Goal: Task Accomplishment & Management: Use online tool/utility

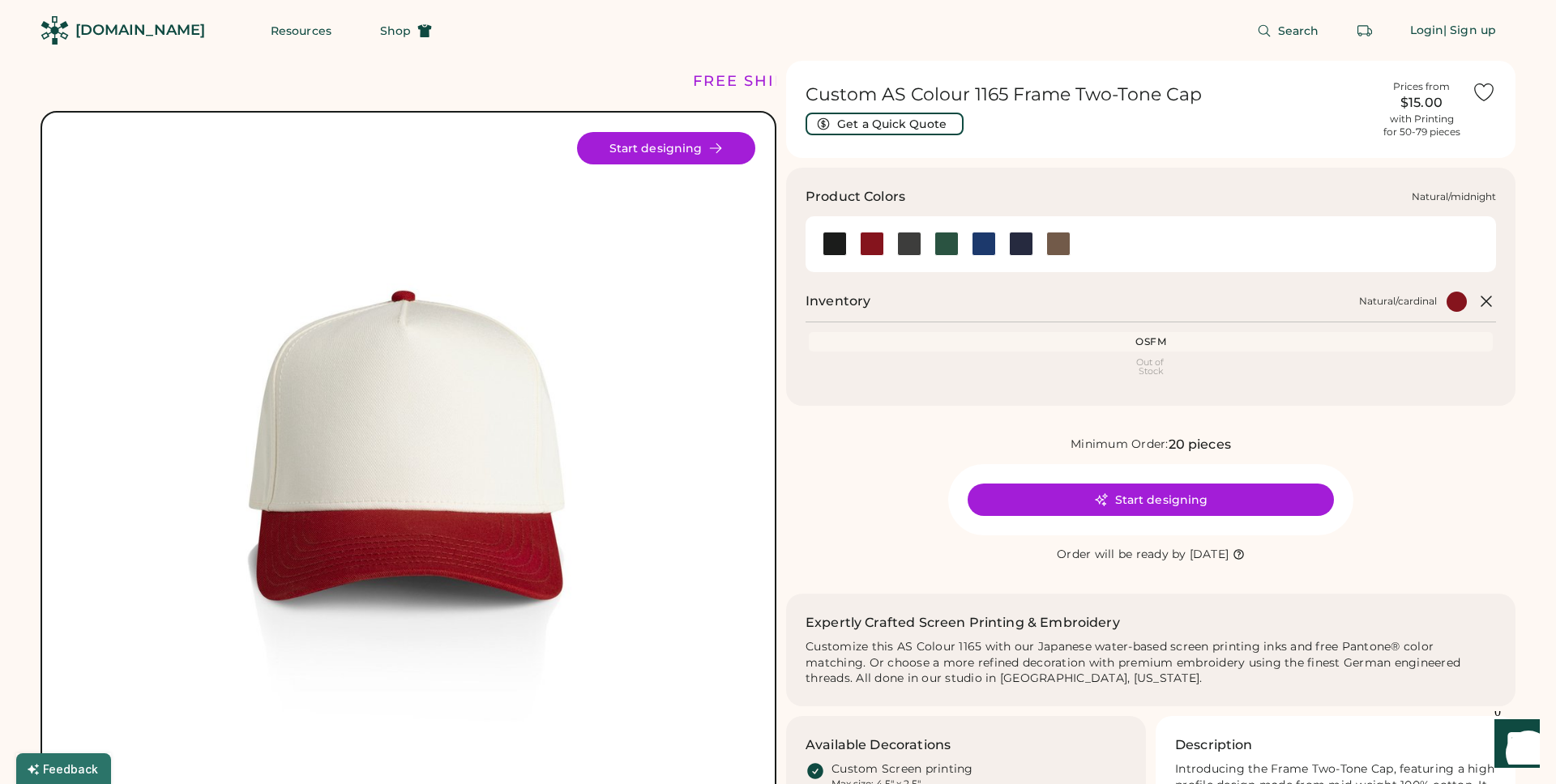
click at [1022, 248] on div at bounding box center [1022, 243] width 24 height 24
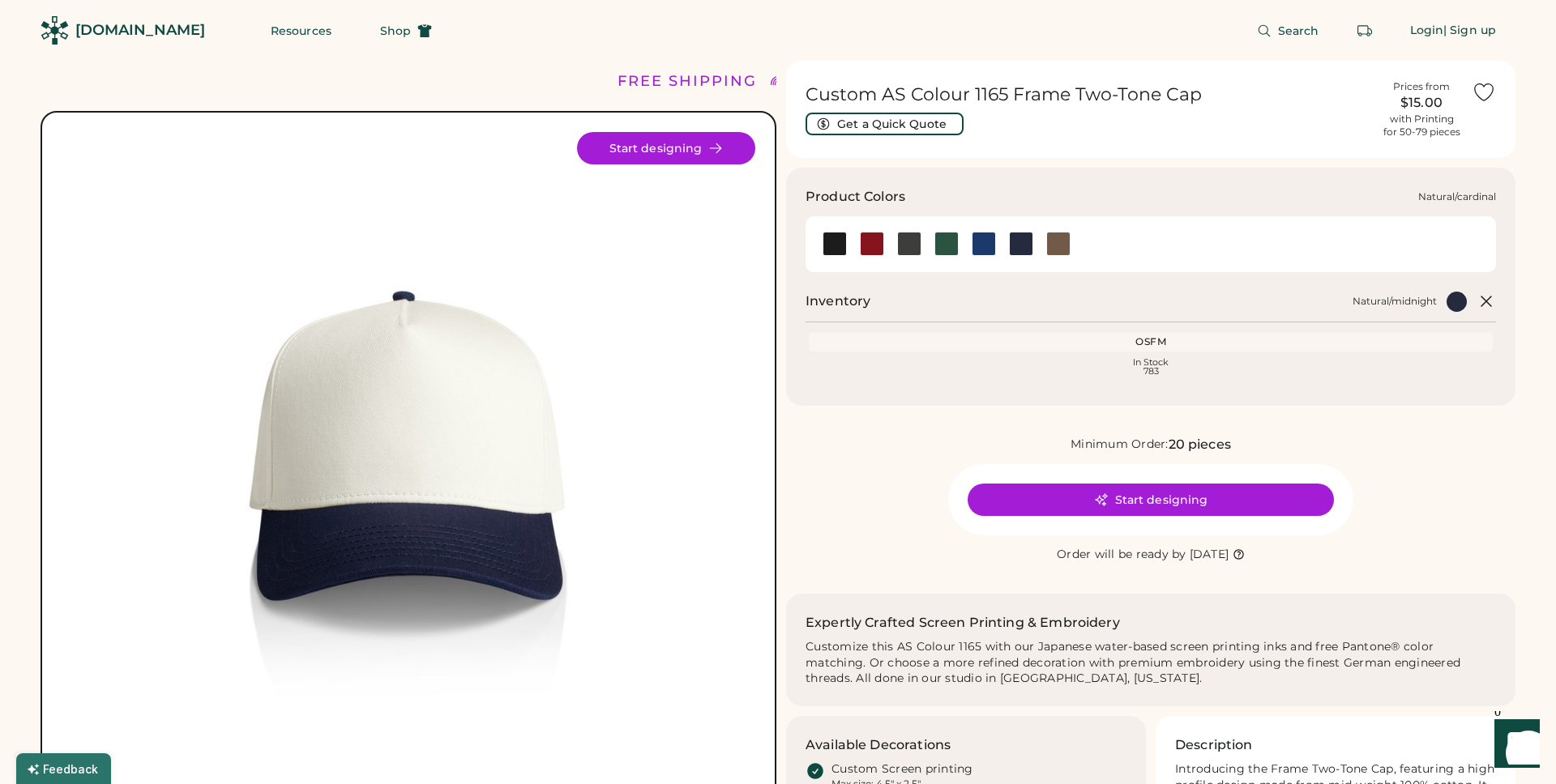
click at [869, 234] on div at bounding box center [872, 243] width 24 height 24
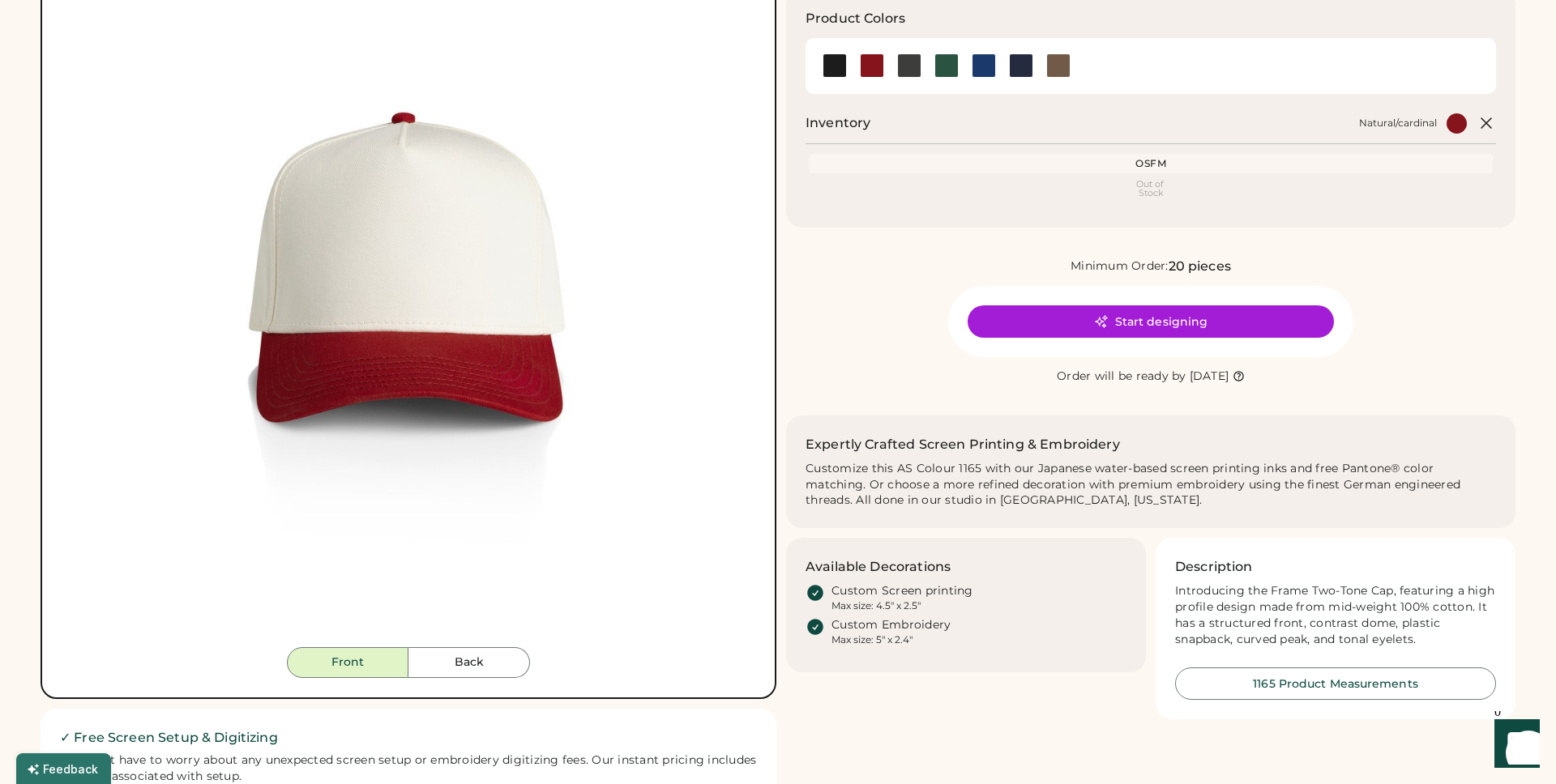
scroll to position [178, 0]
click at [439, 656] on button "Back" at bounding box center [469, 664] width 122 height 31
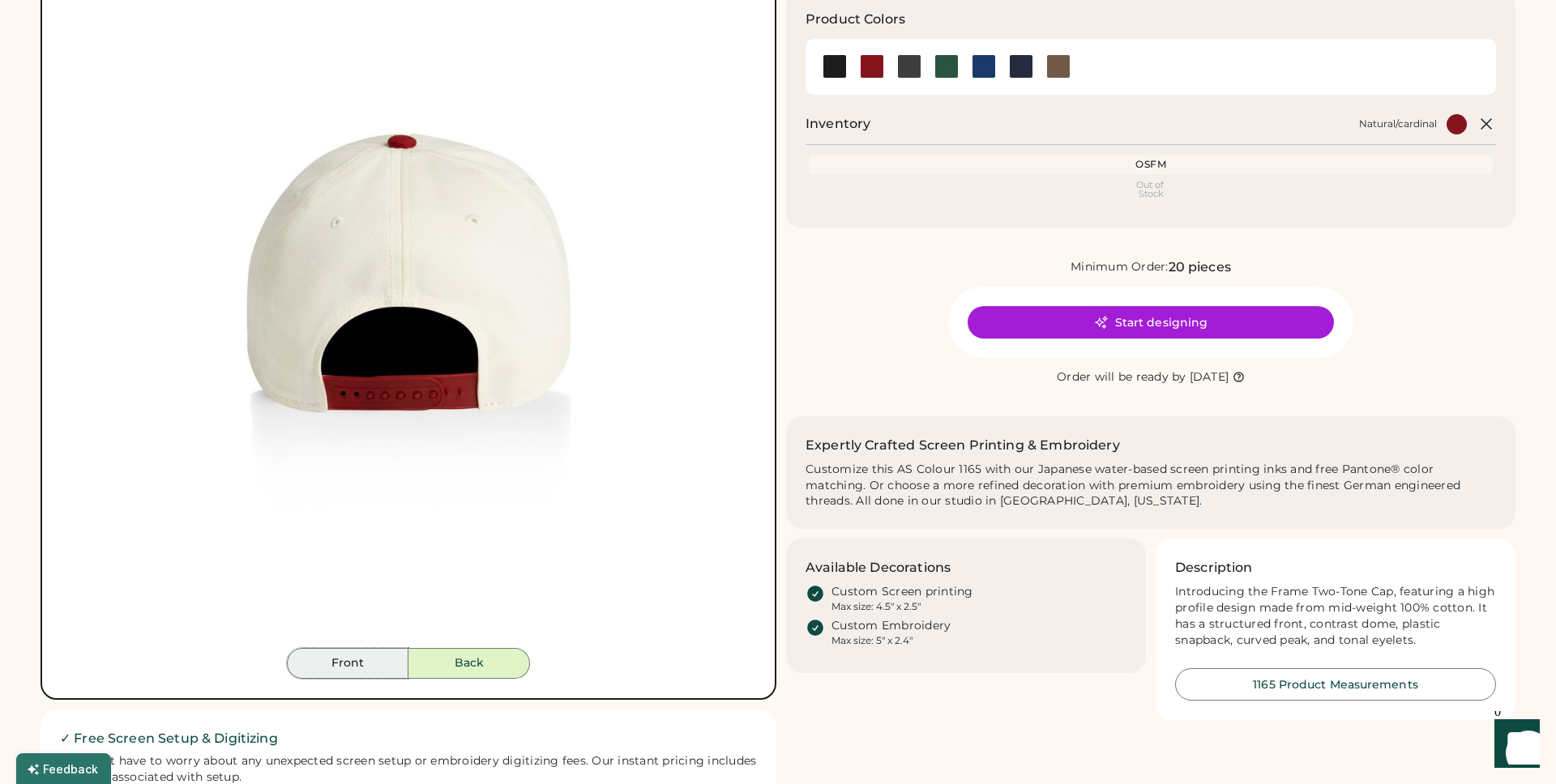
click at [357, 666] on button "Front" at bounding box center [348, 664] width 122 height 31
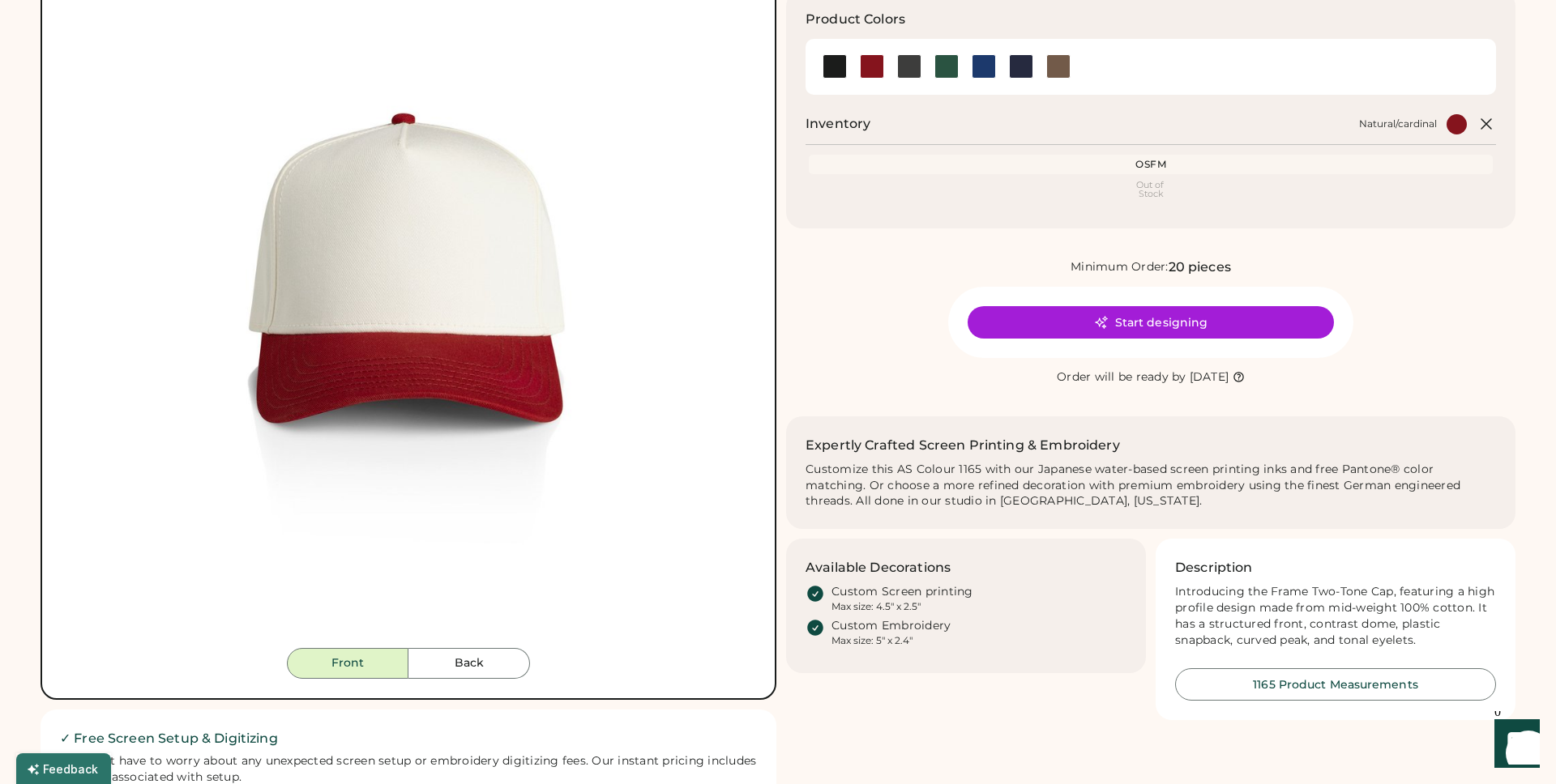
scroll to position [0, 0]
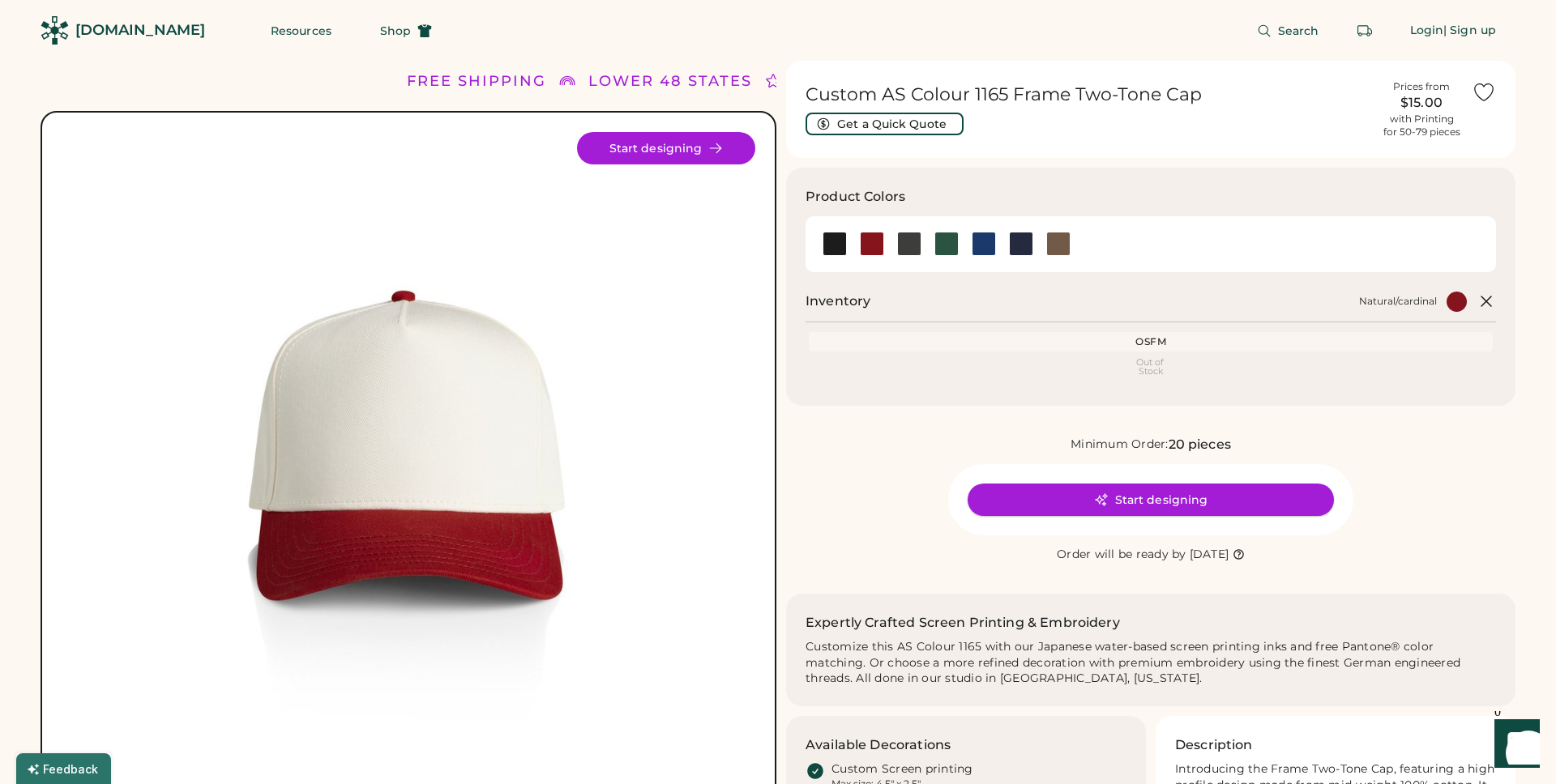
click at [1117, 498] on button "Start designing" at bounding box center [1151, 500] width 366 height 32
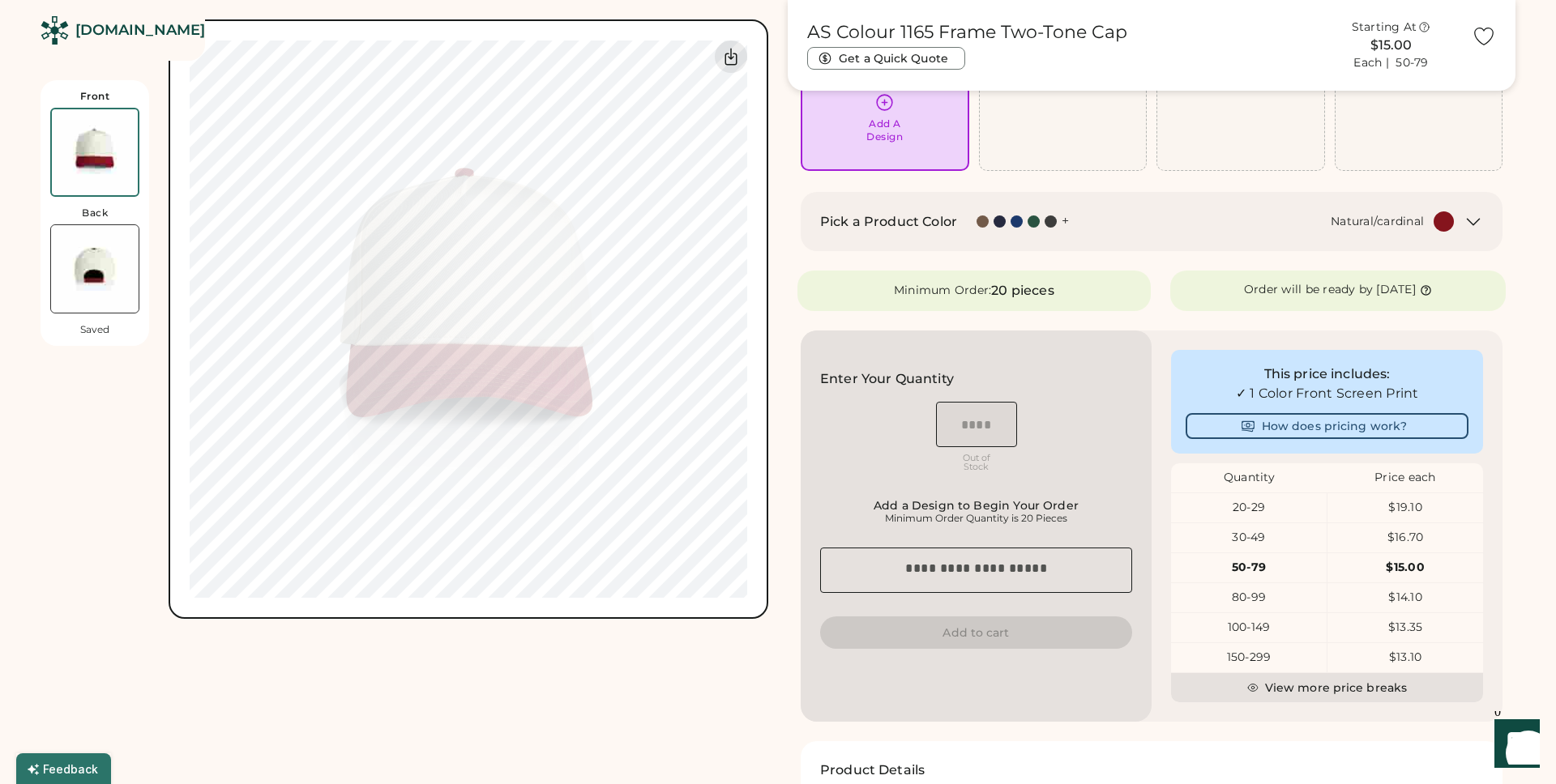
scroll to position [141, 0]
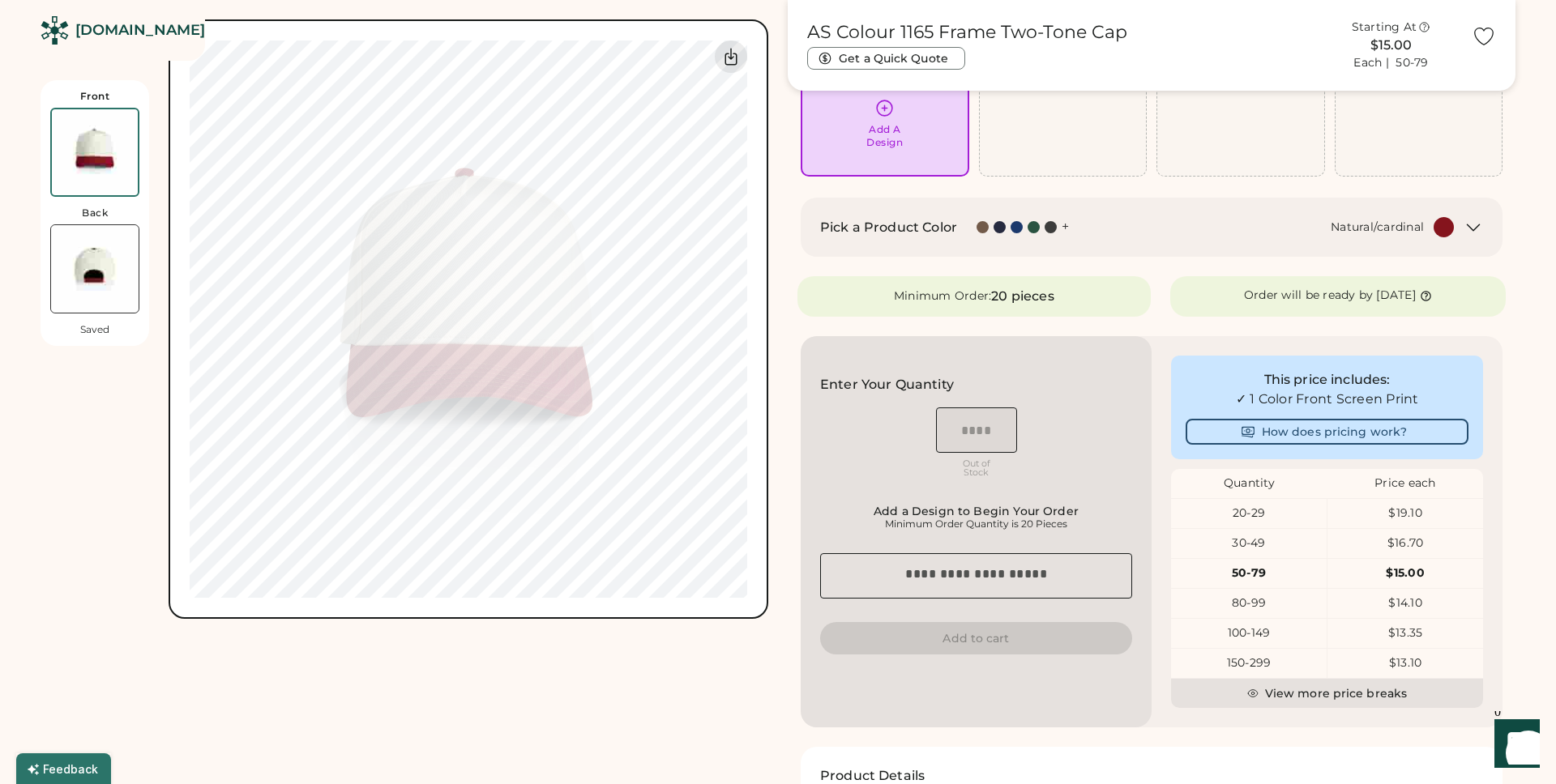
click at [1069, 227] on div "+" at bounding box center [1065, 227] width 7 height 18
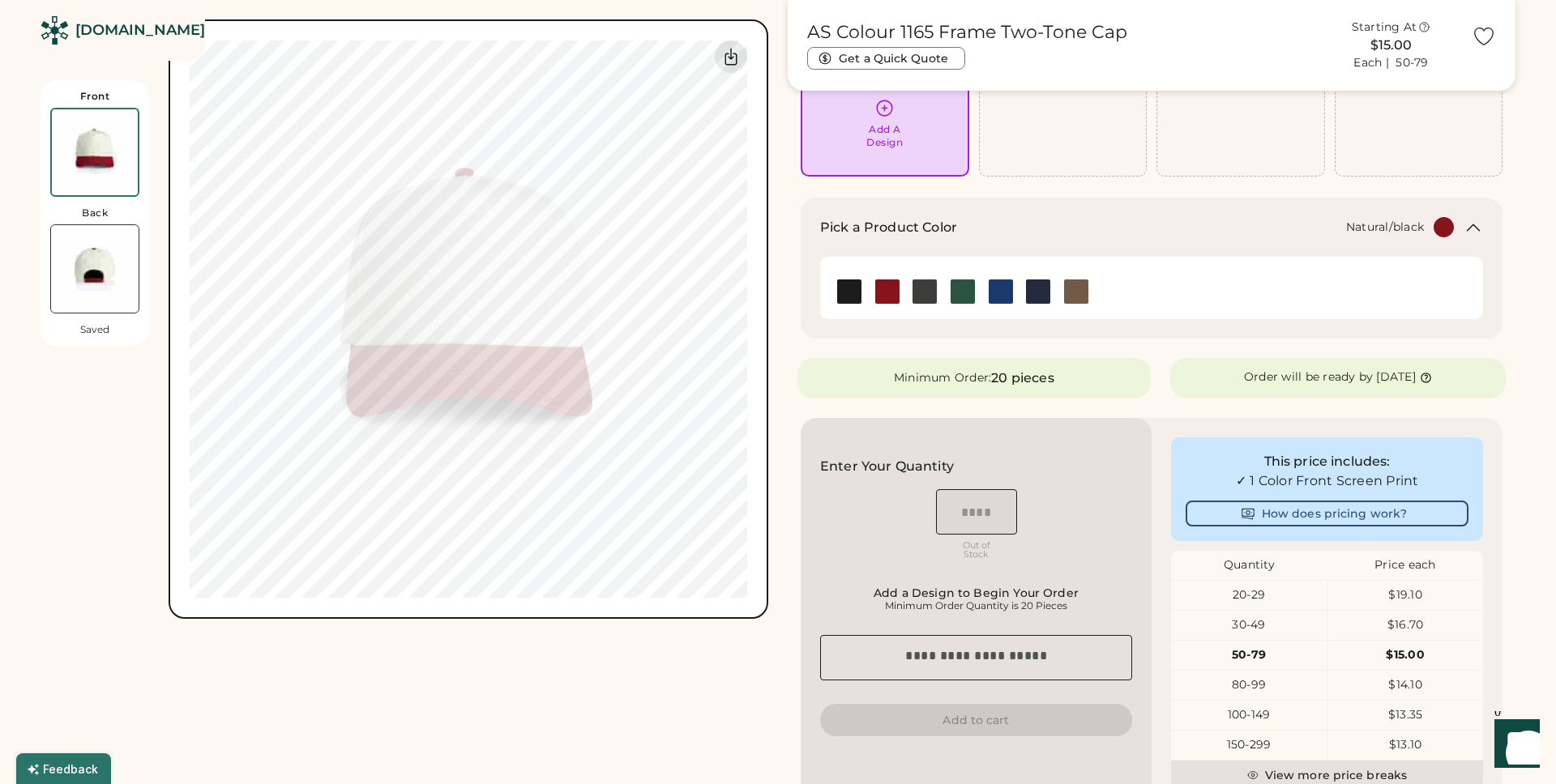
click at [845, 287] on img at bounding box center [849, 291] width 24 height 24
click at [1265, 594] on div "20-29" at bounding box center [1249, 596] width 156 height 16
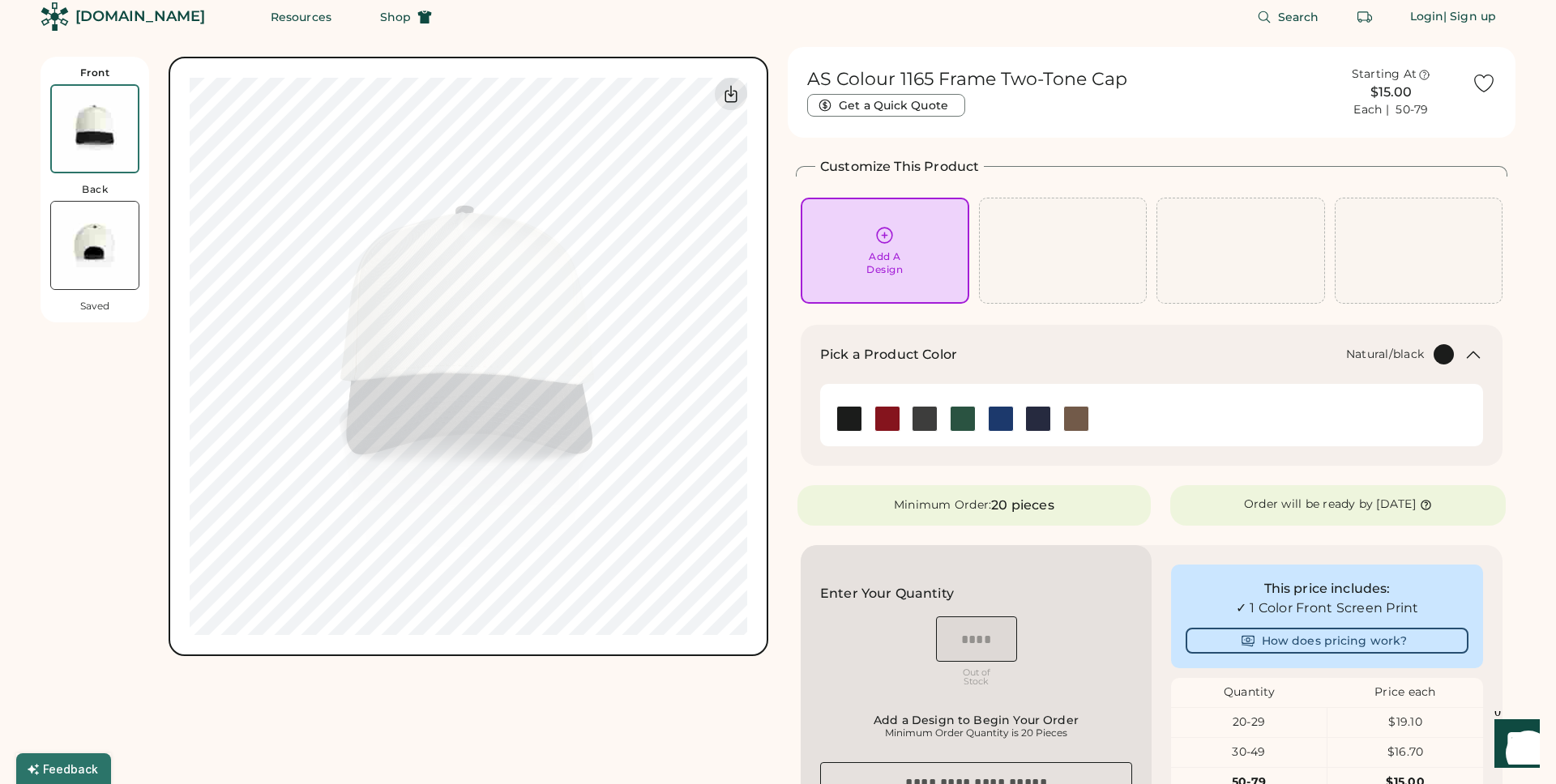
scroll to position [15, 0]
click at [873, 229] on div "Add A Design" at bounding box center [885, 248] width 146 height 51
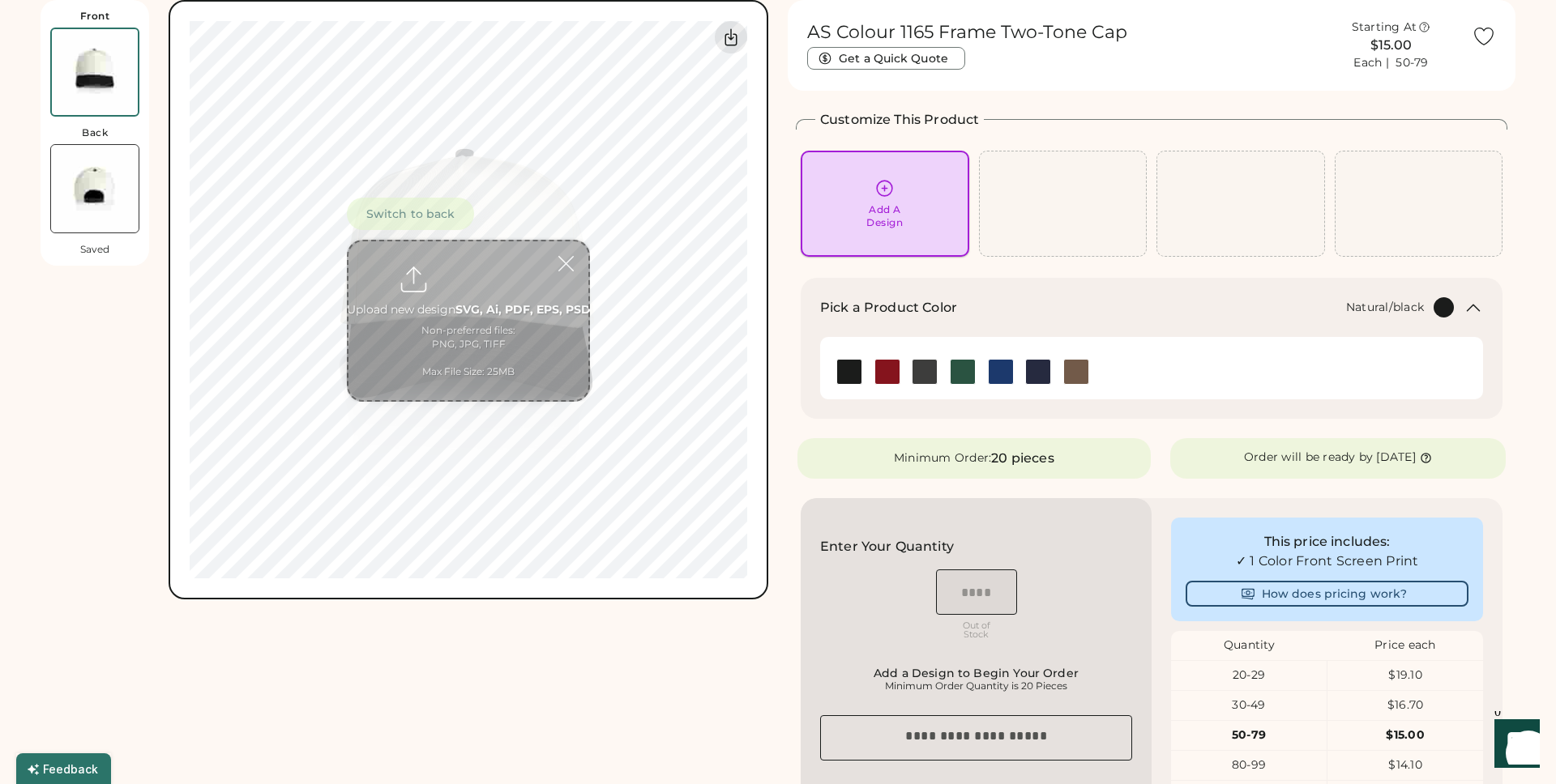
scroll to position [71, 0]
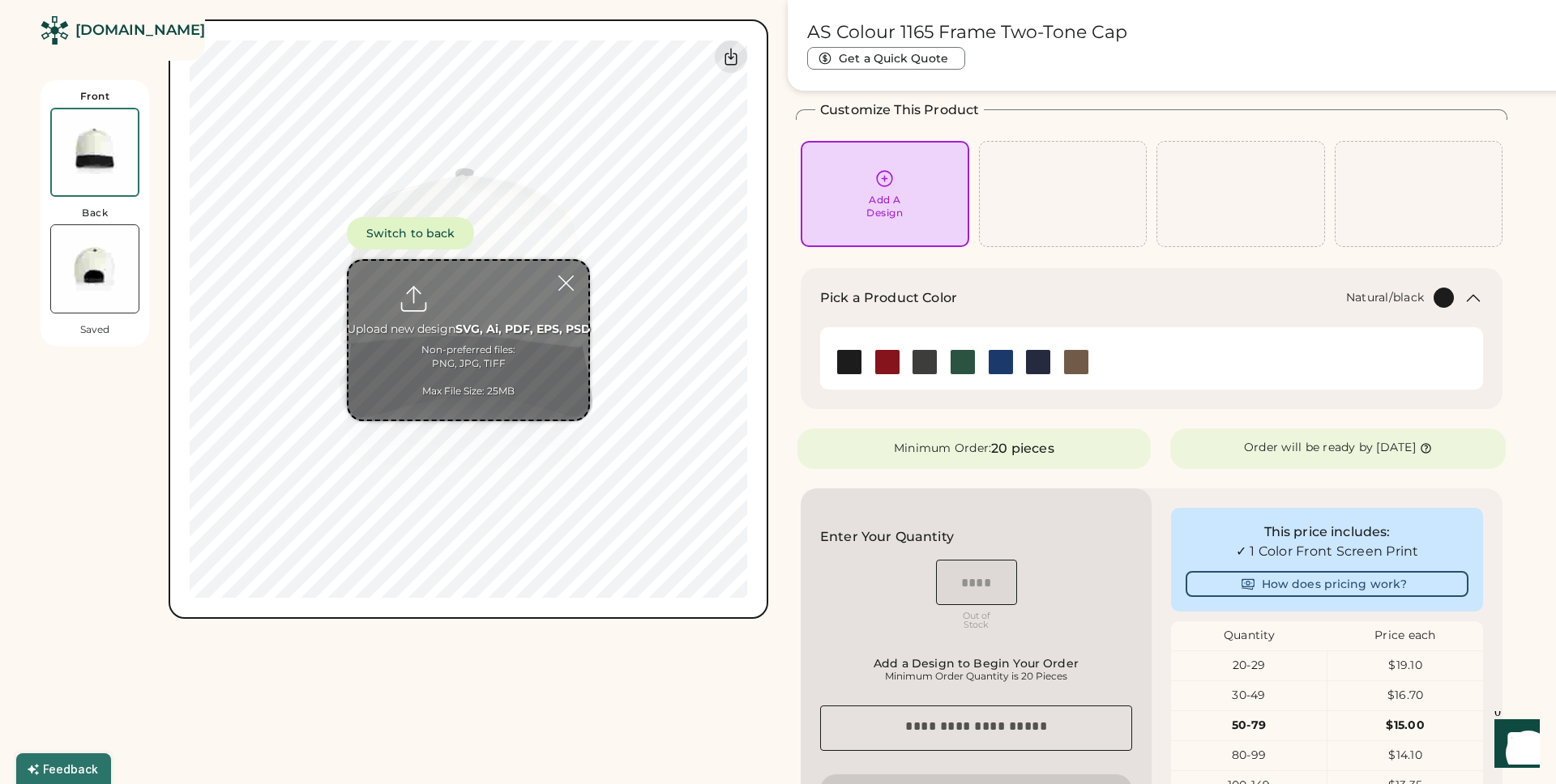
type input "**********"
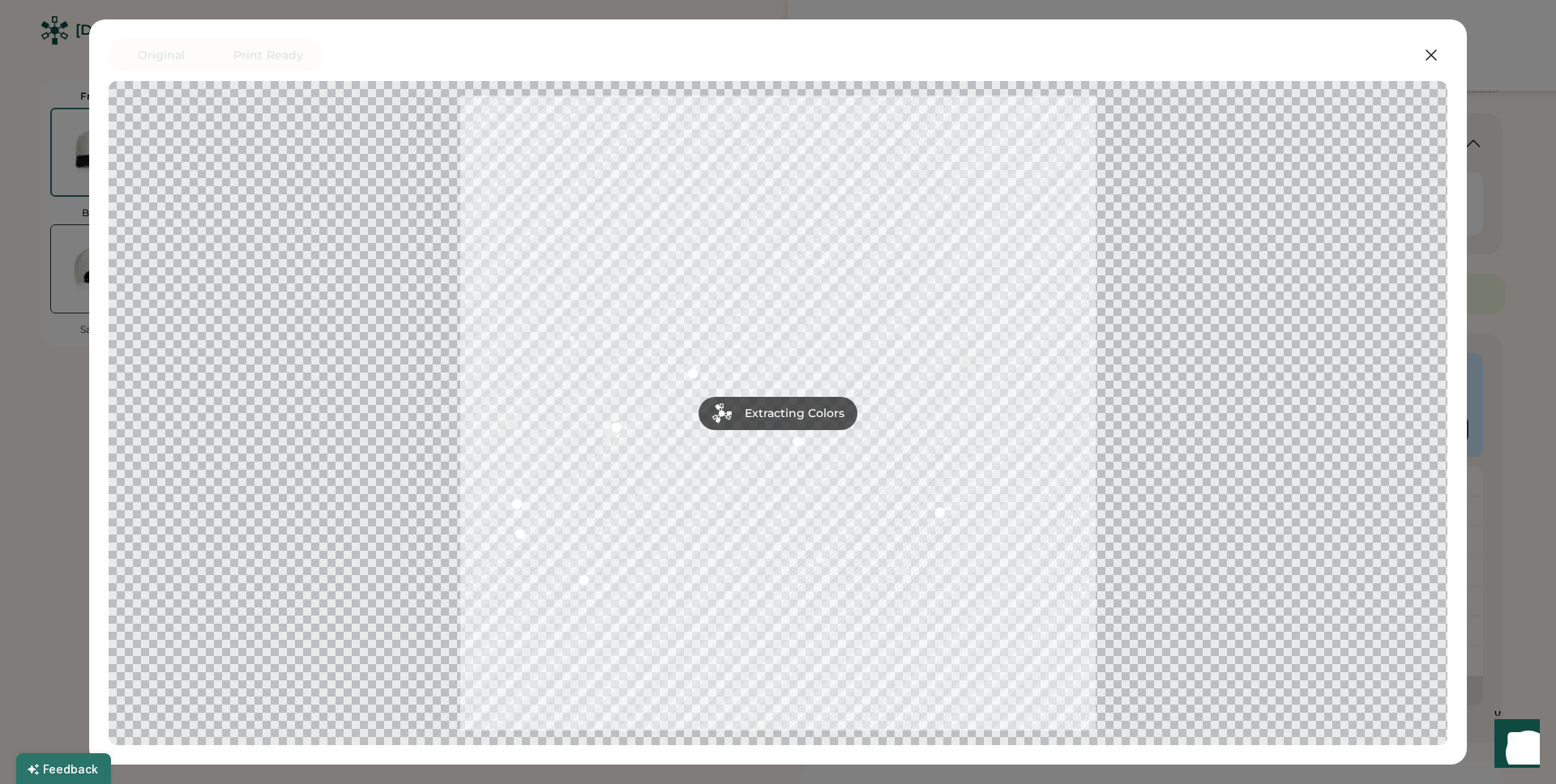
scroll to position [258, 0]
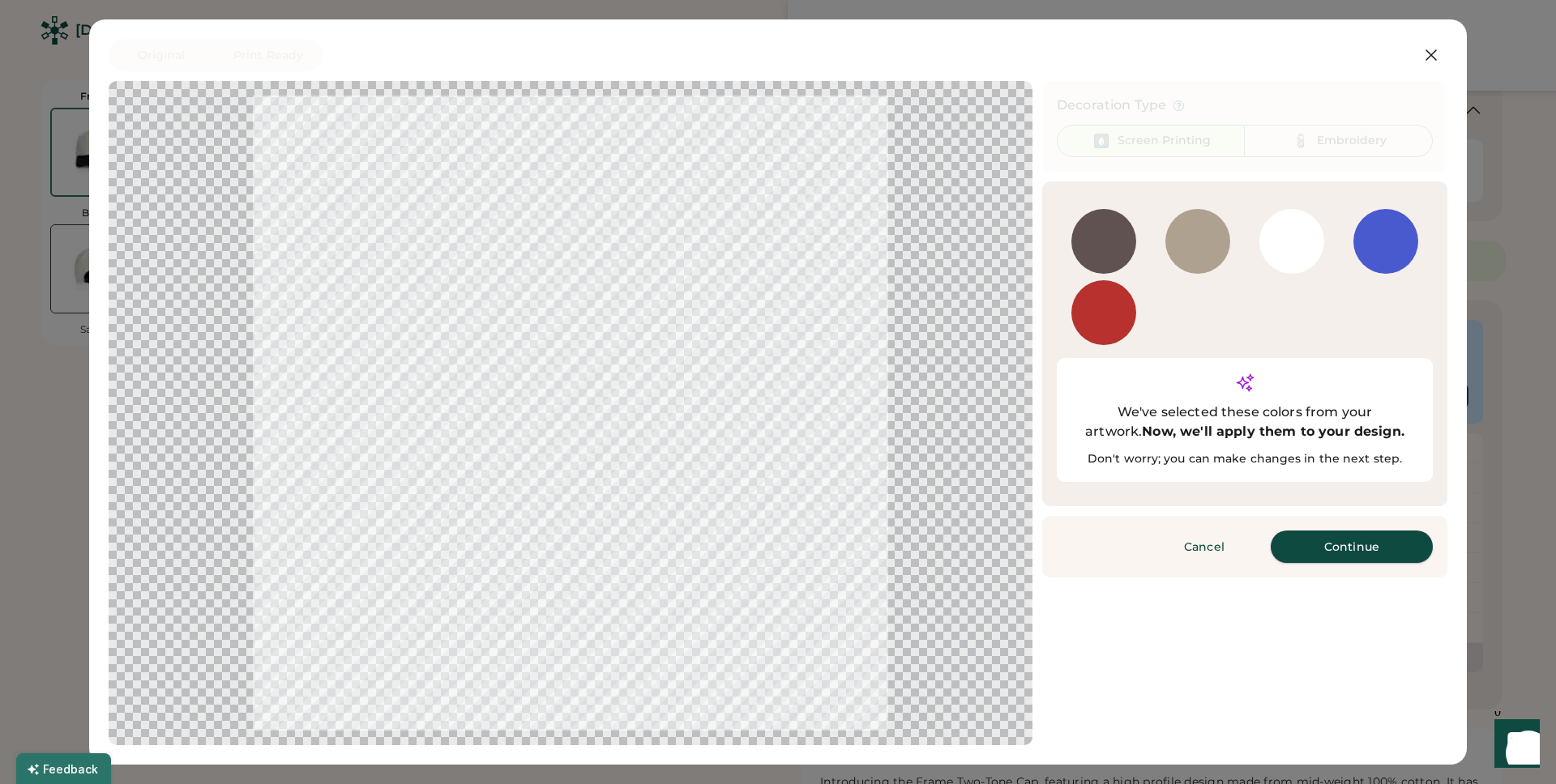
click at [1337, 531] on button "Continue" at bounding box center [1352, 547] width 162 height 32
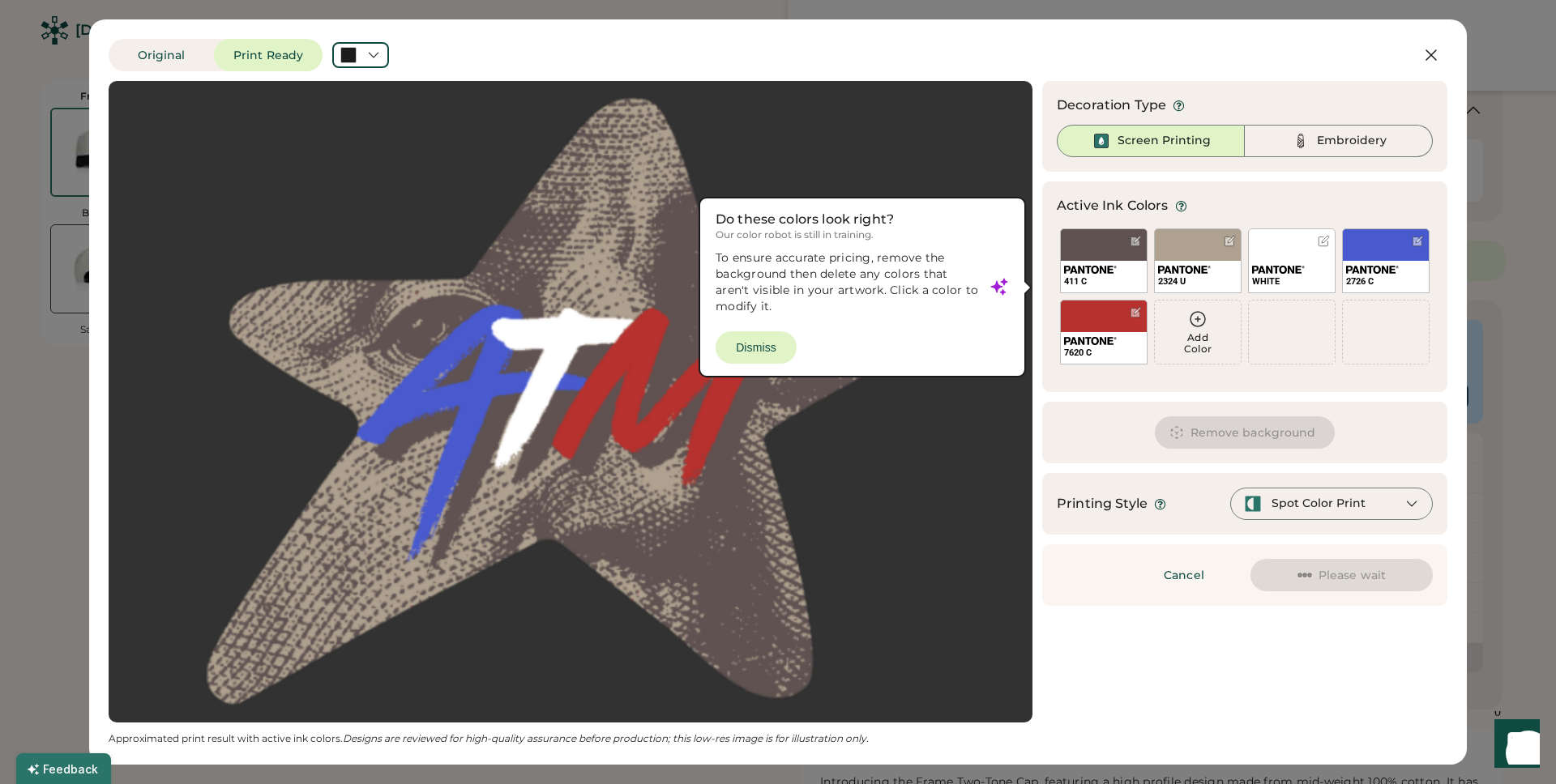
click at [776, 340] on div at bounding box center [571, 402] width 895 height 613
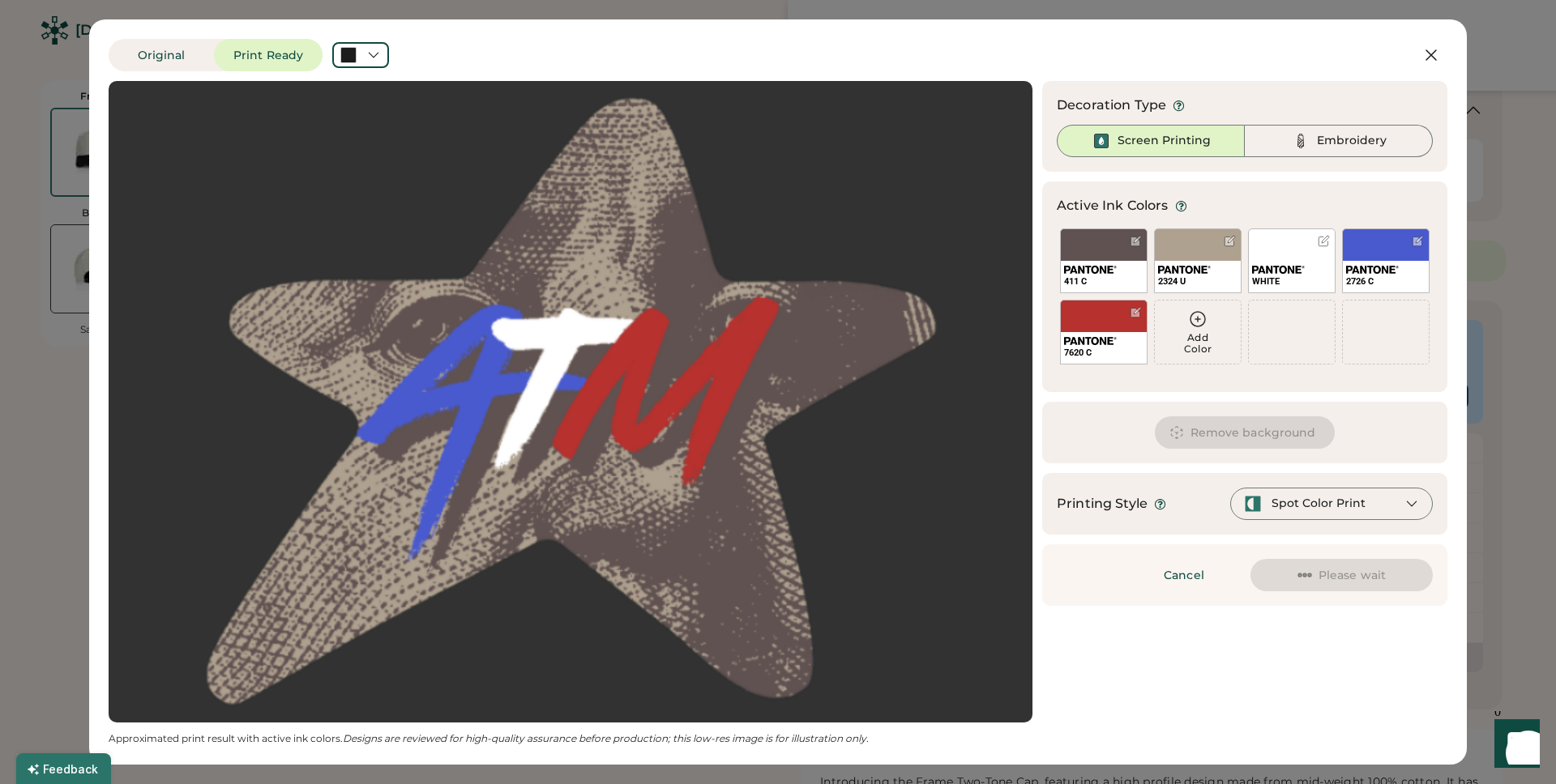
scroll to position [0, 0]
